Goal: Information Seeking & Learning: Learn about a topic

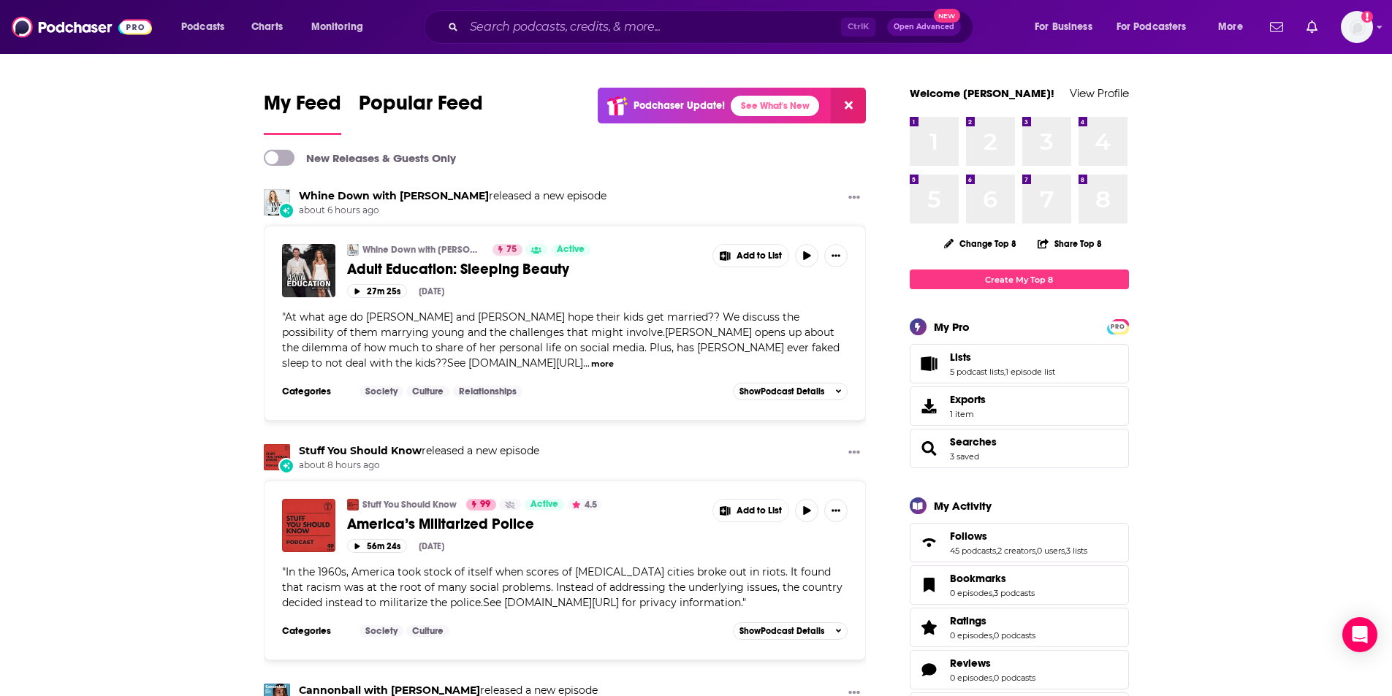
click at [518, 42] on div "Ctrl K Open Advanced New" at bounding box center [698, 27] width 549 height 34
click at [504, 26] on input "Search podcasts, credits, & more..." at bounding box center [652, 26] width 377 height 23
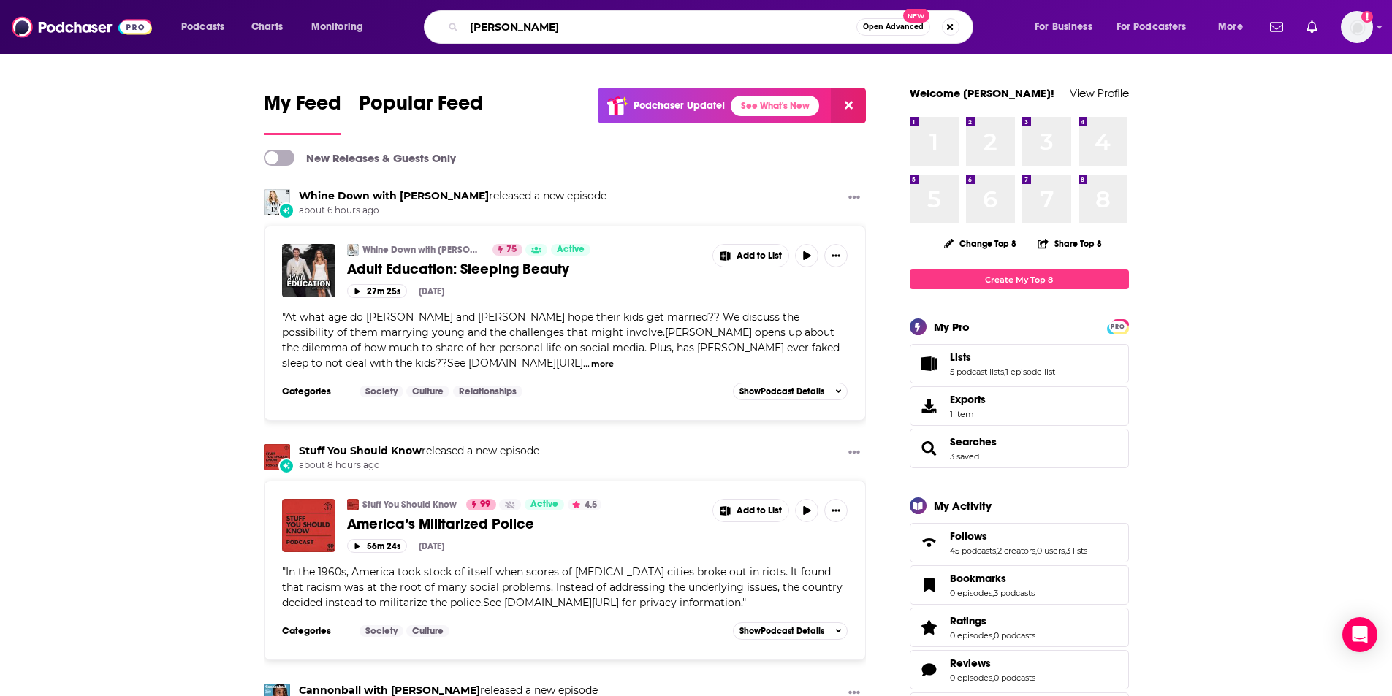
type input "[PERSON_NAME]"
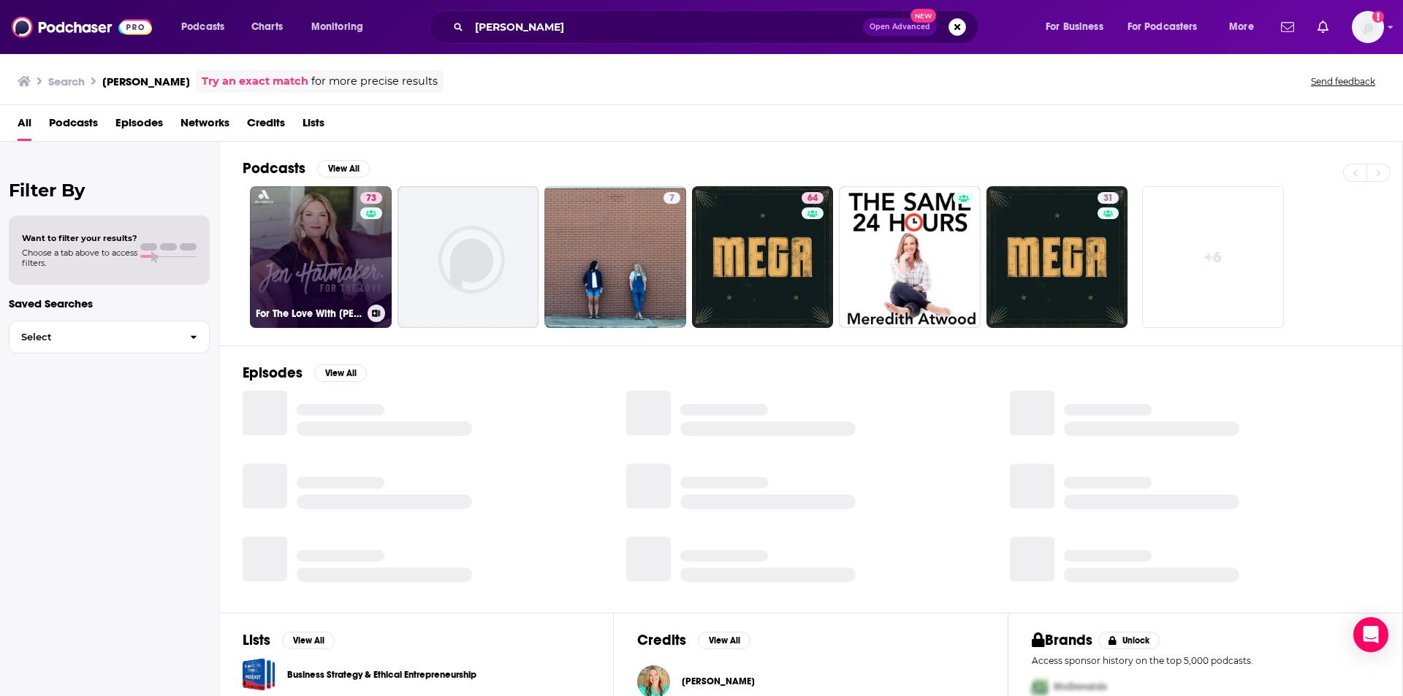
click at [324, 267] on link "73 For The Love With [PERSON_NAME] Podcast" at bounding box center [321, 257] width 142 height 142
